Goal: Navigation & Orientation: Find specific page/section

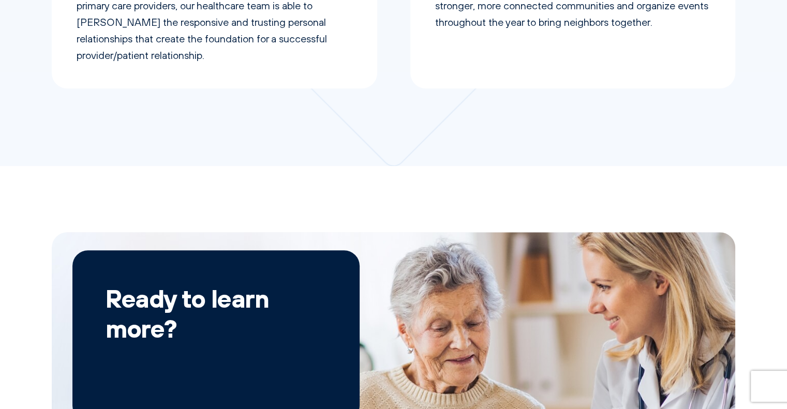
scroll to position [917, 0]
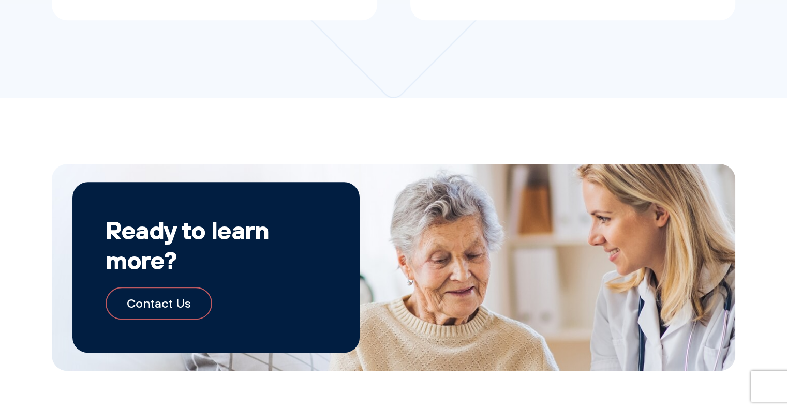
drag, startPoint x: 782, startPoint y: 275, endPoint x: 784, endPoint y: 285, distance: 10.0
click at [784, 285] on div "Ready to learn more? Contact Us" at bounding box center [393, 267] width 787 height 207
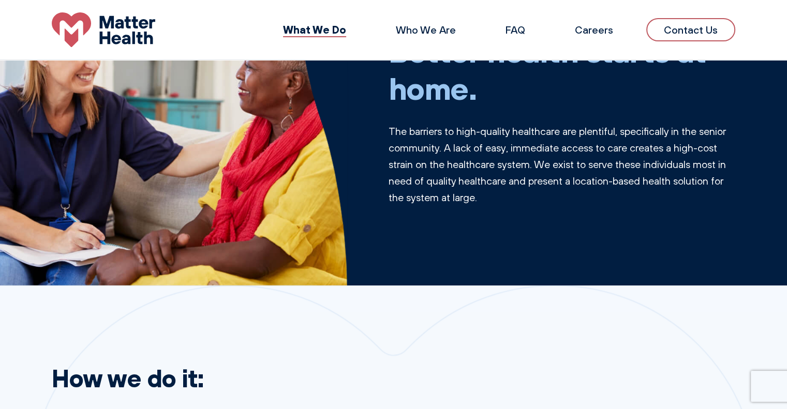
scroll to position [0, 0]
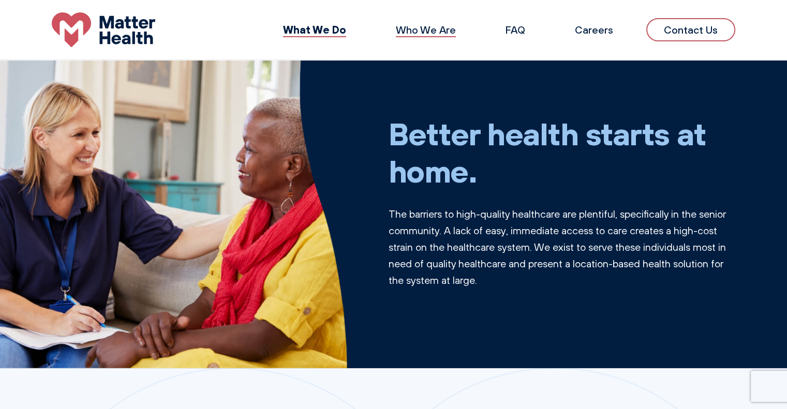
click at [437, 34] on link "Who We Are" at bounding box center [426, 29] width 60 height 13
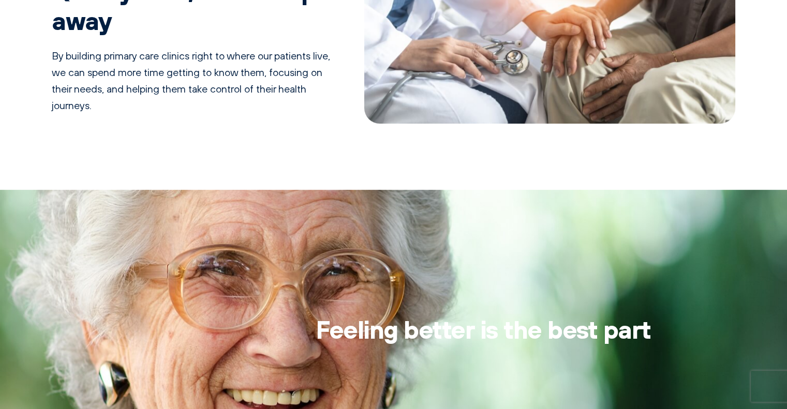
scroll to position [507, 0]
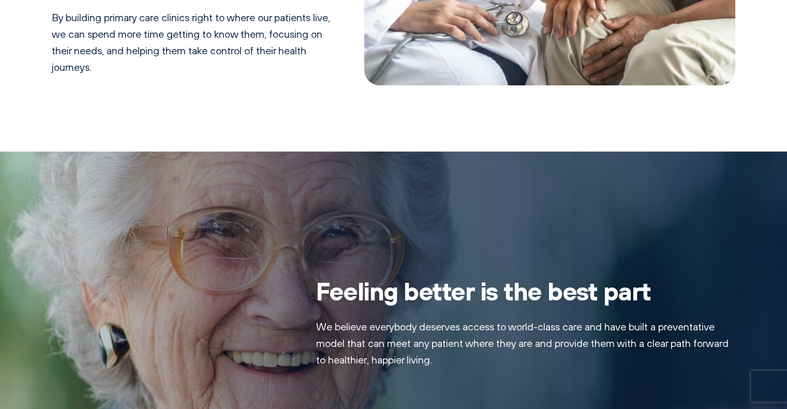
click at [777, 204] on div "Feeling better is the best part We believe everybody deserves access to world-c…" at bounding box center [393, 322] width 787 height 341
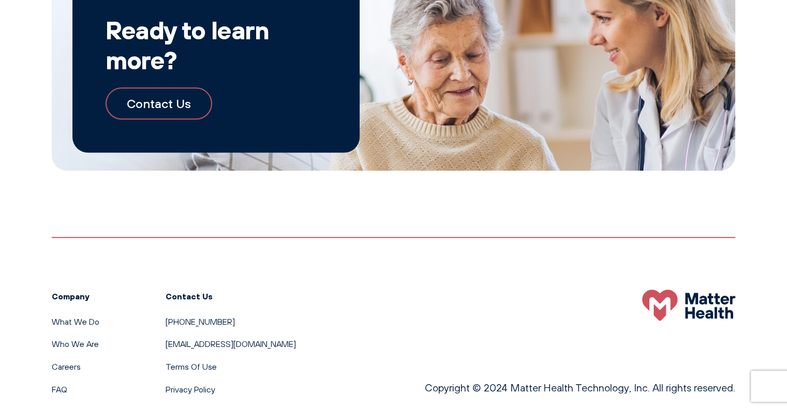
scroll to position [1141, 0]
